Goal: Subscribe to service/newsletter

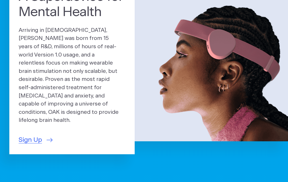
scroll to position [49, 0]
click at [32, 135] on span "Sign Up" at bounding box center [30, 140] width 23 height 10
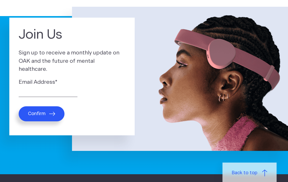
scroll to position [38, 0]
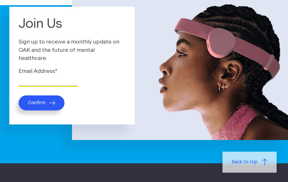
click at [33, 80] on input "Email Address *" at bounding box center [48, 82] width 59 height 8
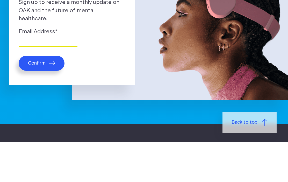
type input "obryant.c.t@gmail.com"
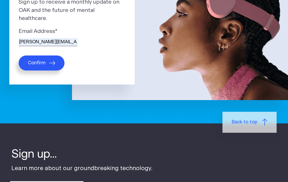
click at [43, 65] on span "Confirm" at bounding box center [37, 63] width 18 height 6
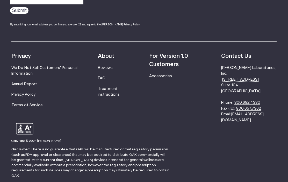
scroll to position [181, 0]
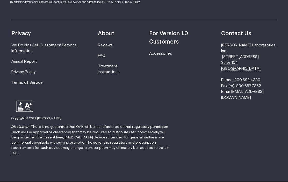
click at [174, 41] on strong "For Version 1.0 Customers" at bounding box center [168, 38] width 39 height 14
click at [178, 45] on strong "For Version 1.0 Customers" at bounding box center [168, 38] width 39 height 14
click at [167, 36] on strong "For Version 1.0 Customers" at bounding box center [168, 38] width 39 height 14
click at [164, 56] on link "Accessories" at bounding box center [160, 54] width 23 height 4
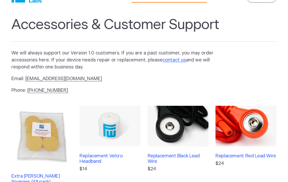
scroll to position [21, 0]
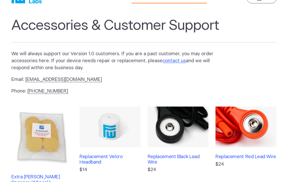
click at [171, 60] on link "contact us" at bounding box center [174, 60] width 24 height 5
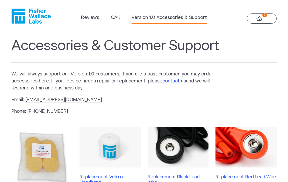
scroll to position [0, 0]
